Goal: Task Accomplishment & Management: Use online tool/utility

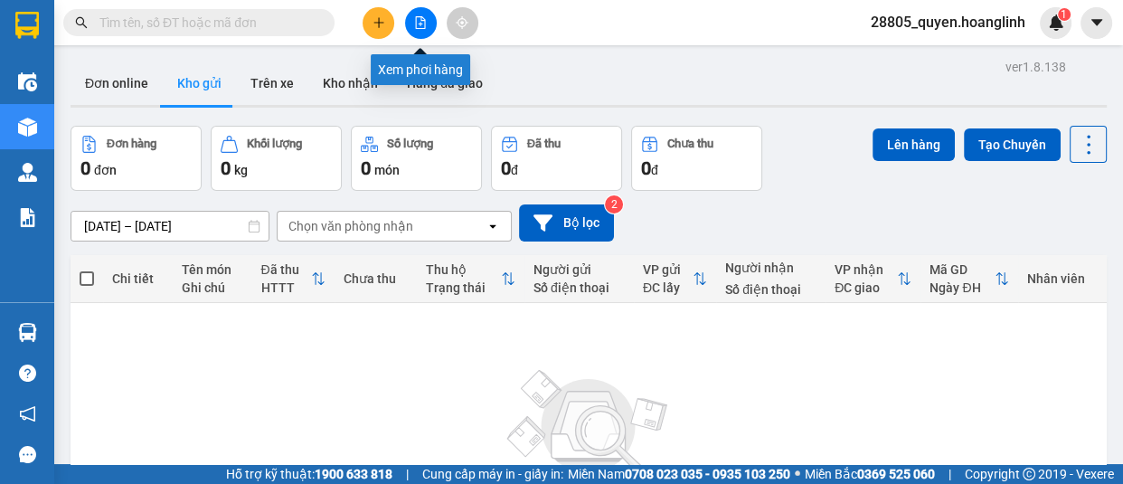
click at [423, 20] on icon "file-add" at bounding box center [421, 22] width 10 height 13
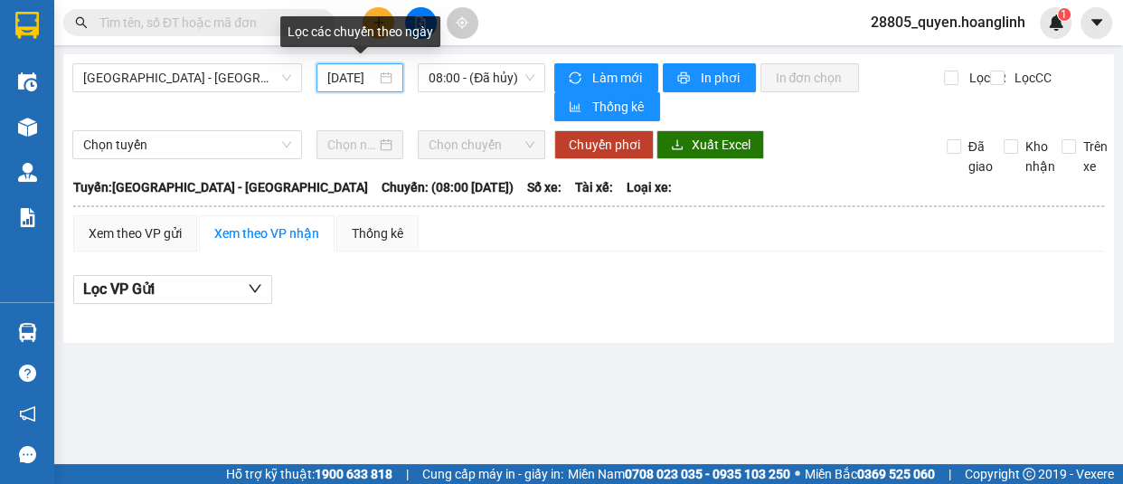
drag, startPoint x: 362, startPoint y: 78, endPoint x: 371, endPoint y: 86, distance: 12.2
click at [362, 79] on input "[DATE]" at bounding box center [351, 78] width 49 height 20
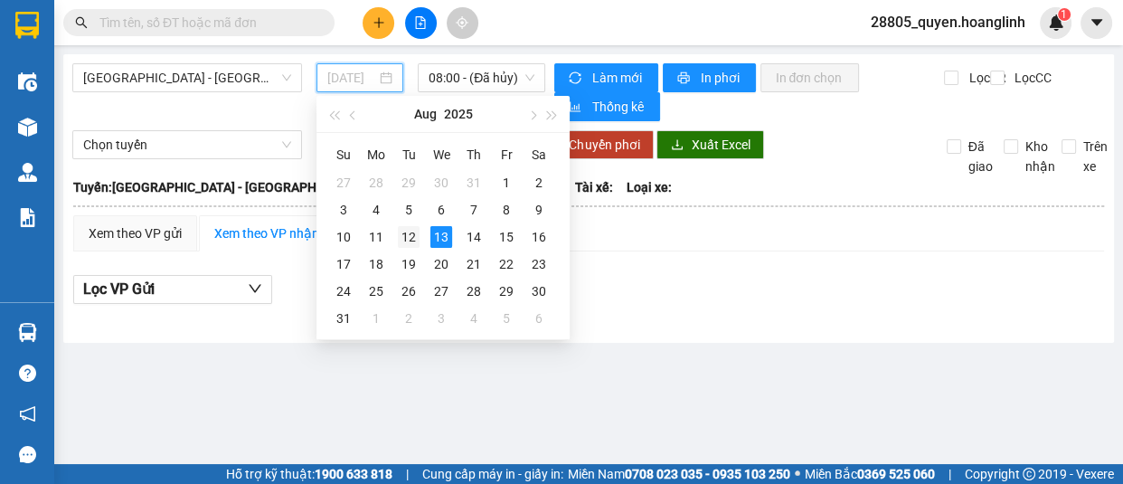
click at [411, 235] on div "12" at bounding box center [409, 237] width 22 height 22
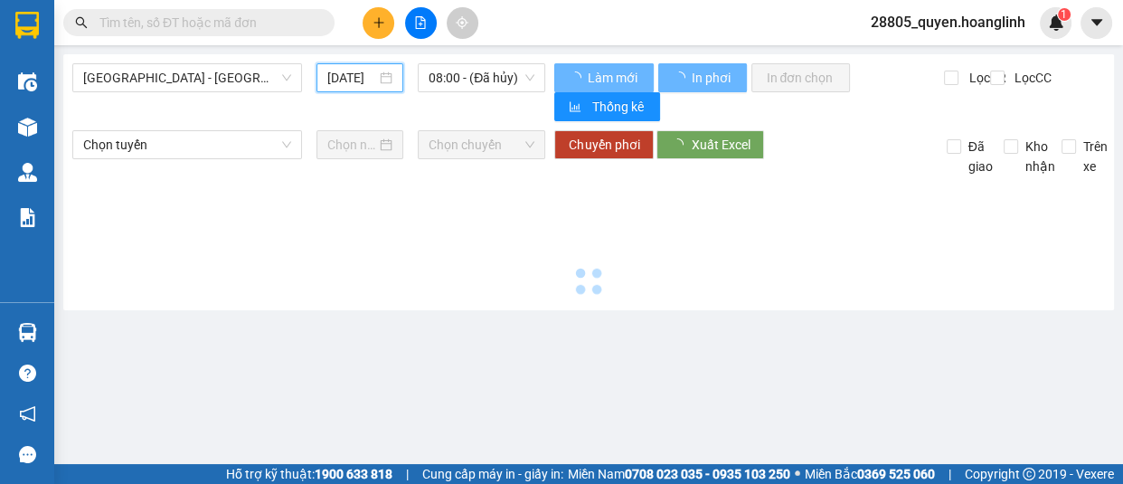
type input "[DATE]"
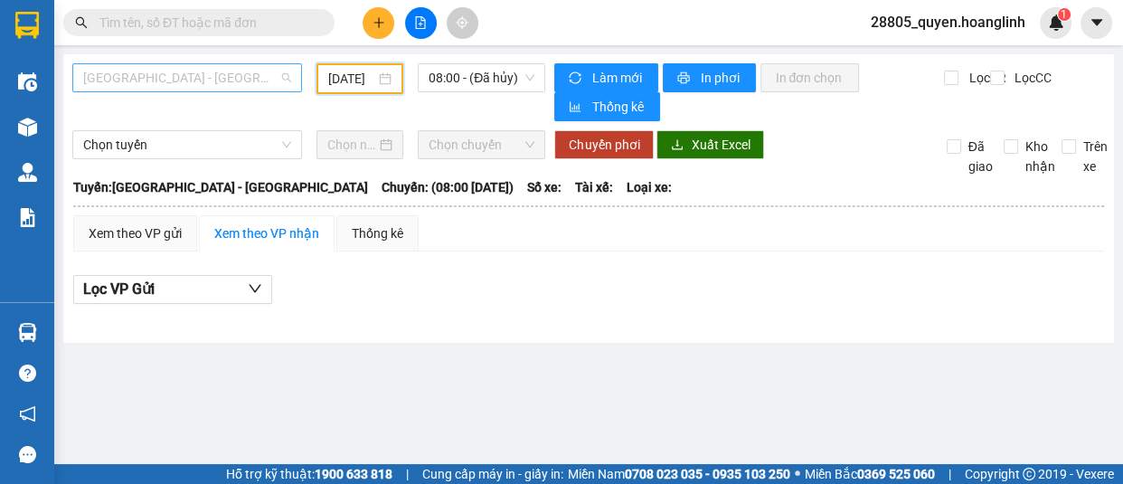
click at [270, 68] on span "[GEOGRAPHIC_DATA] - [GEOGRAPHIC_DATA]" at bounding box center [187, 77] width 208 height 27
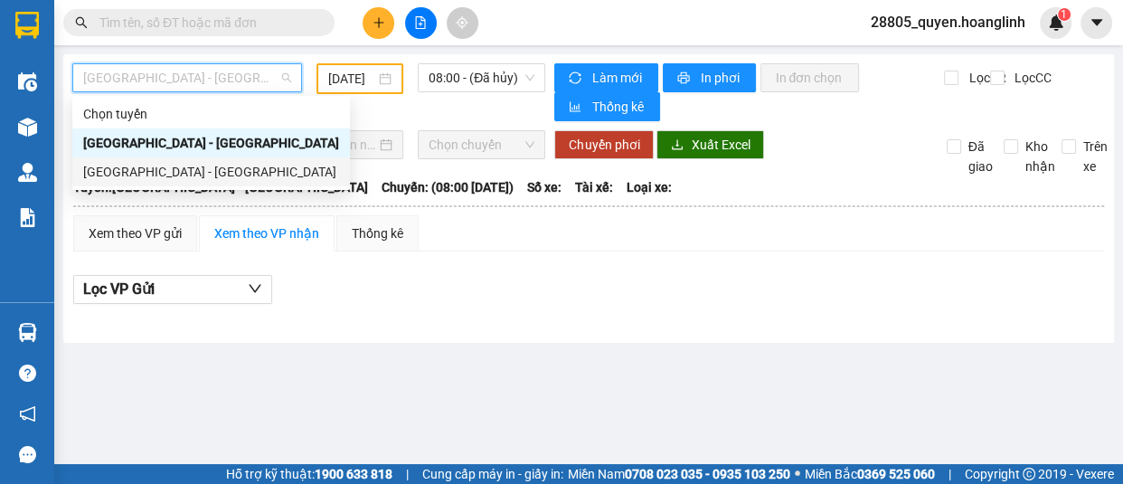
click at [244, 175] on div "[GEOGRAPHIC_DATA] - [GEOGRAPHIC_DATA]" at bounding box center [211, 172] width 256 height 20
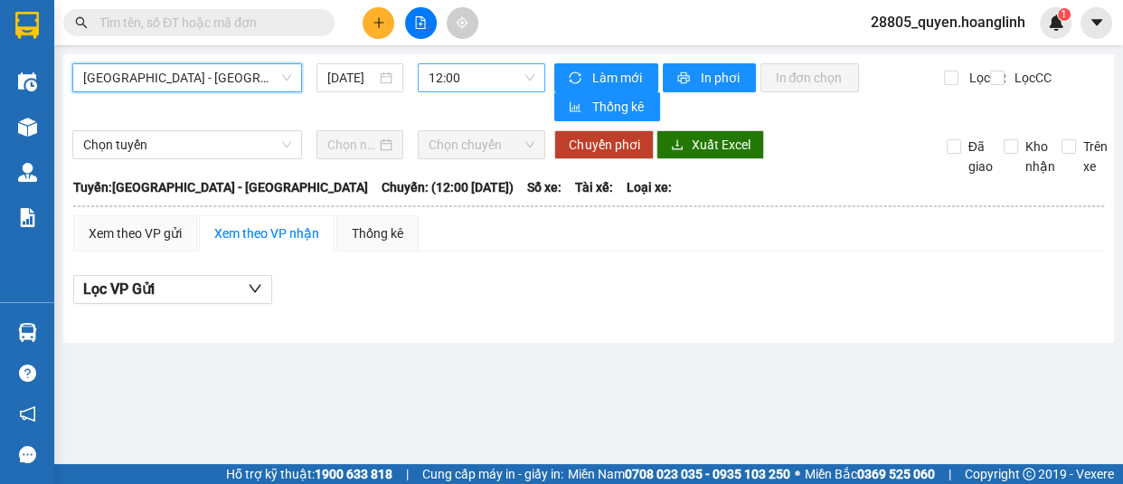
click at [488, 76] on span "12:00" at bounding box center [482, 77] width 106 height 27
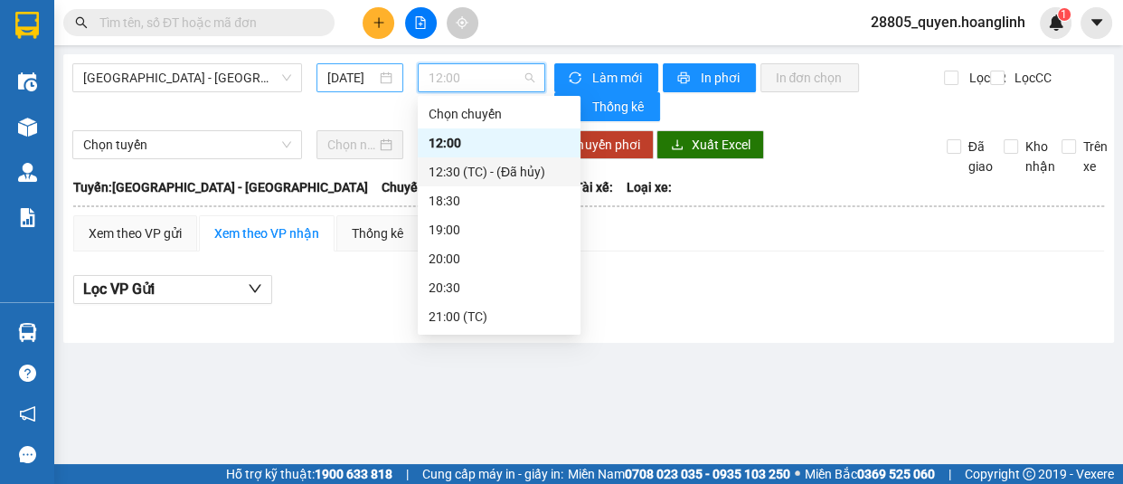
click at [345, 77] on input "[DATE]" at bounding box center [351, 78] width 49 height 20
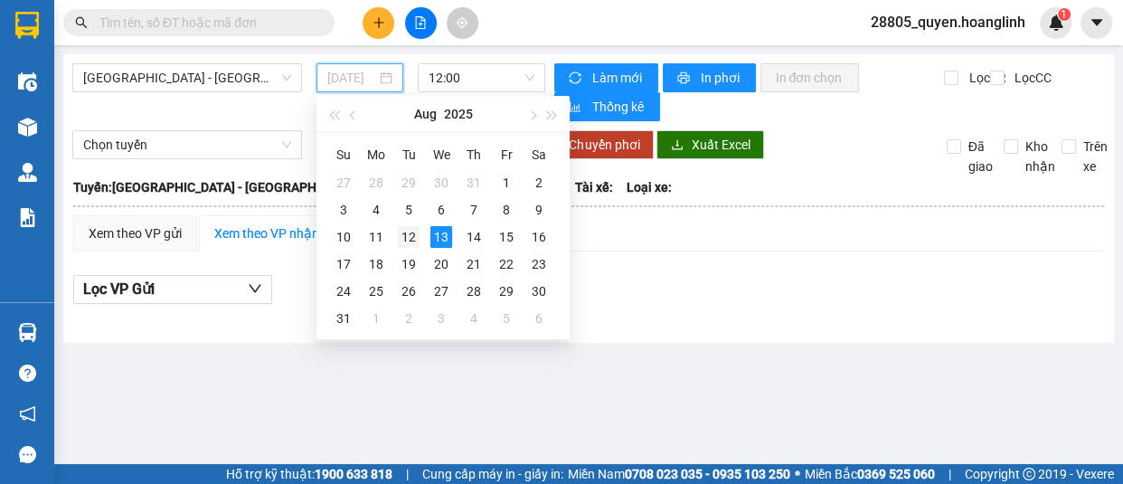
click at [411, 235] on div "12" at bounding box center [409, 237] width 22 height 22
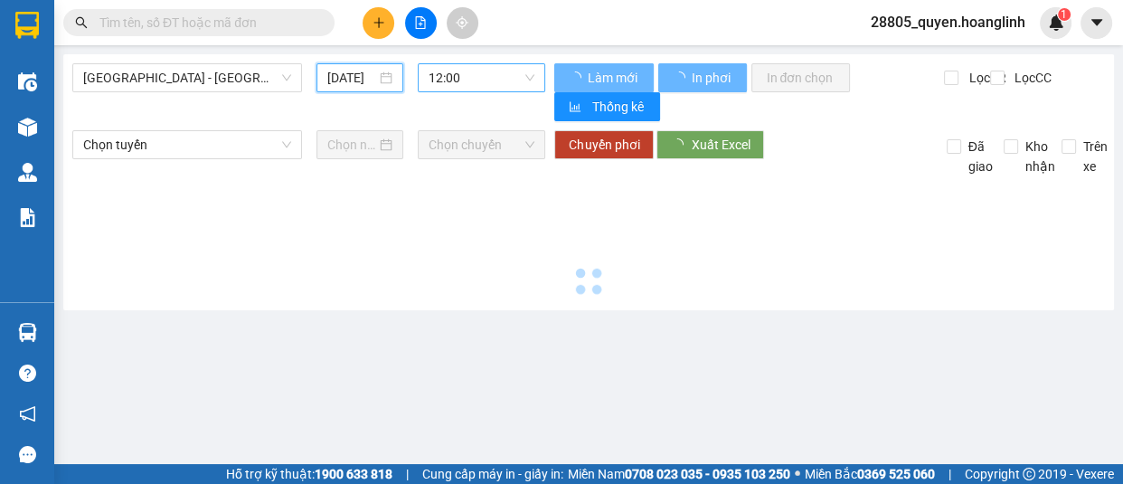
type input "[DATE]"
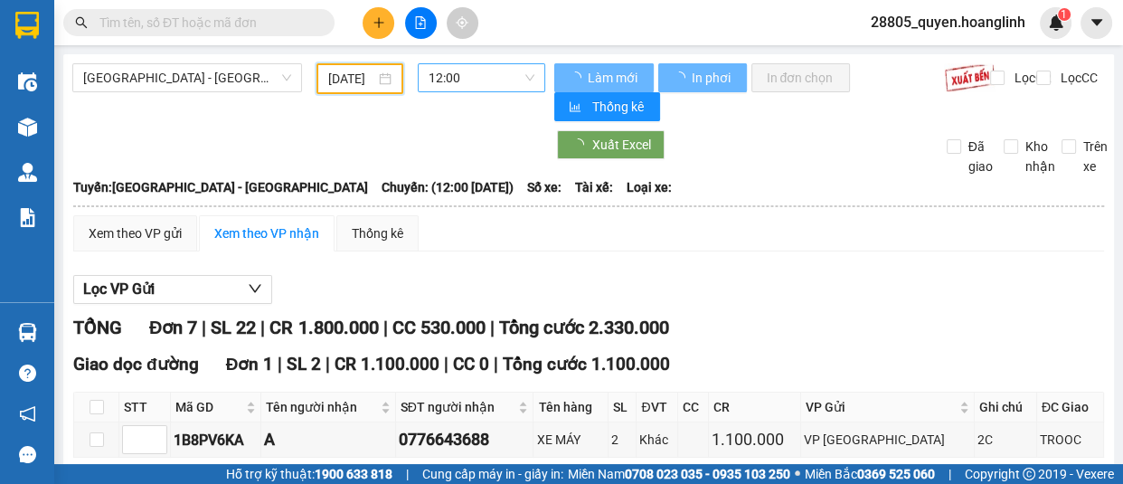
click at [459, 78] on span "12:00" at bounding box center [482, 77] width 106 height 27
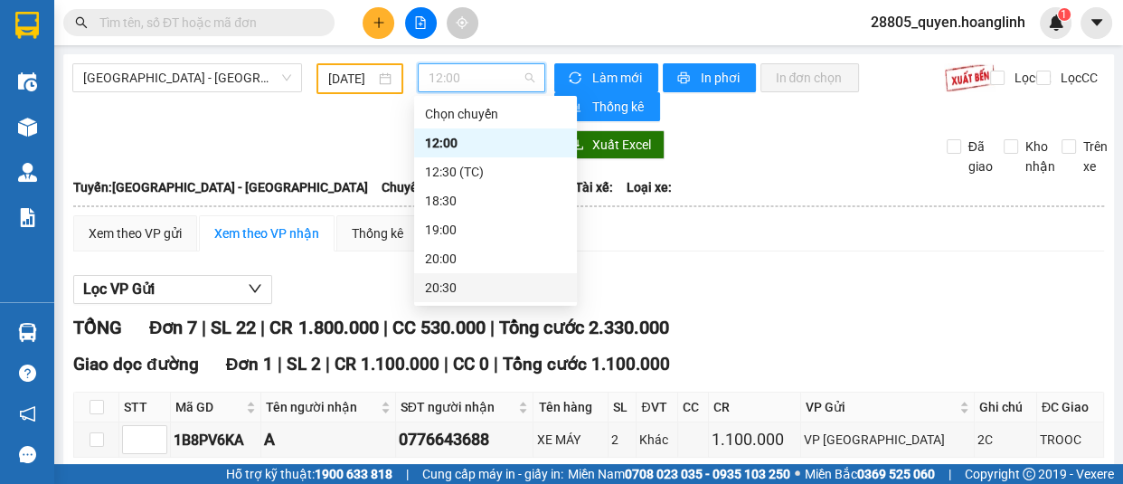
click at [451, 284] on div "20:30" at bounding box center [495, 288] width 141 height 20
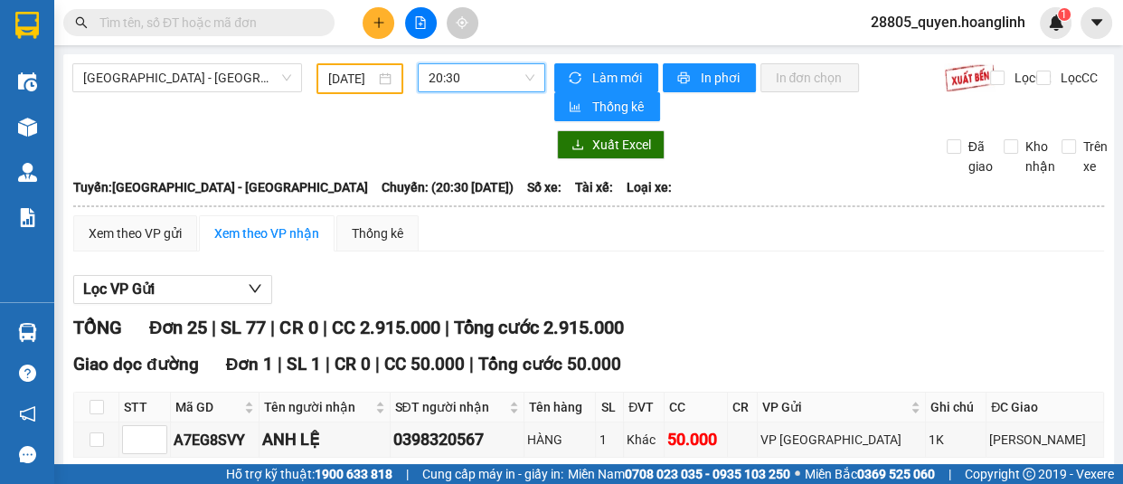
click at [446, 78] on span "20:30" at bounding box center [482, 77] width 106 height 27
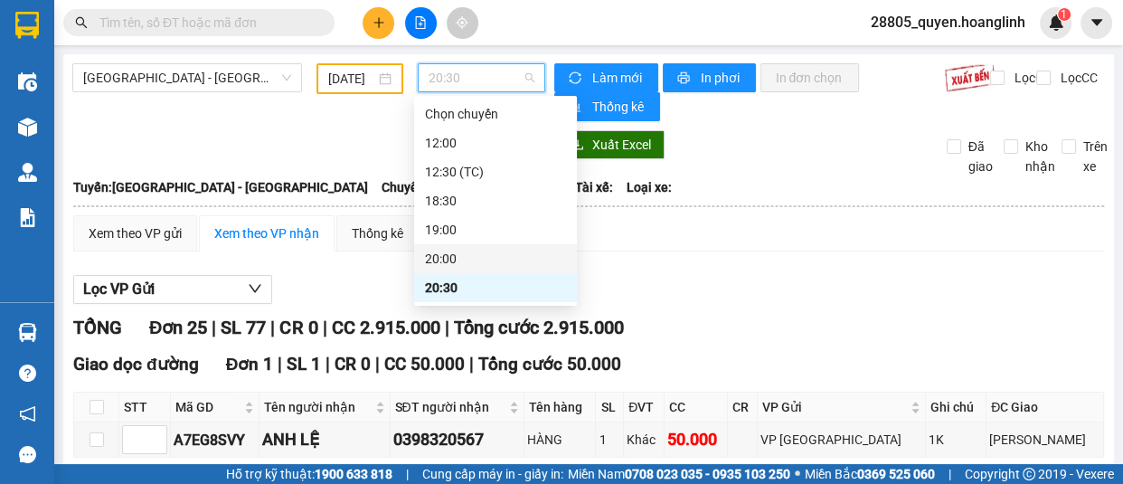
click at [500, 258] on div "20:00" at bounding box center [495, 259] width 141 height 20
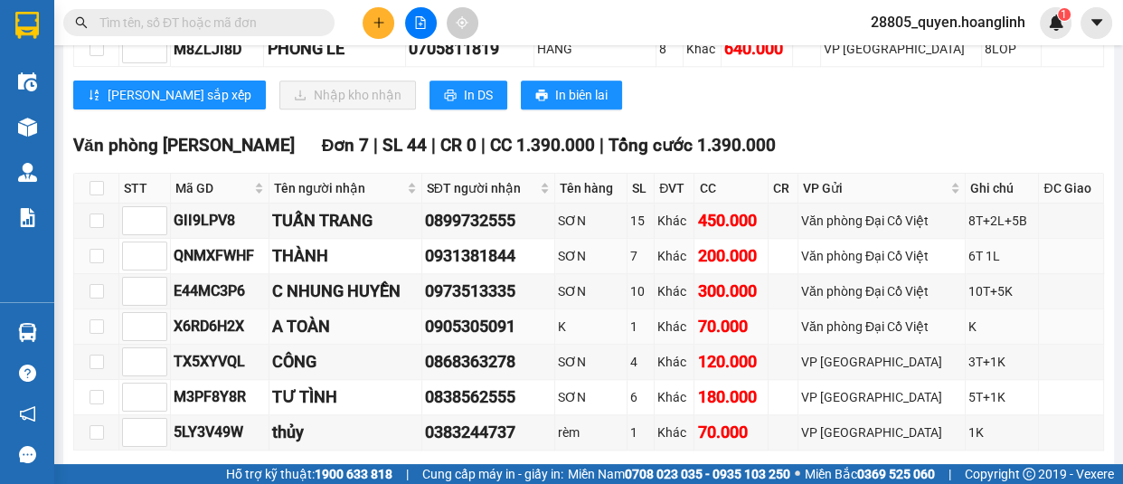
scroll to position [1561, 0]
